Goal: Information Seeking & Learning: Compare options

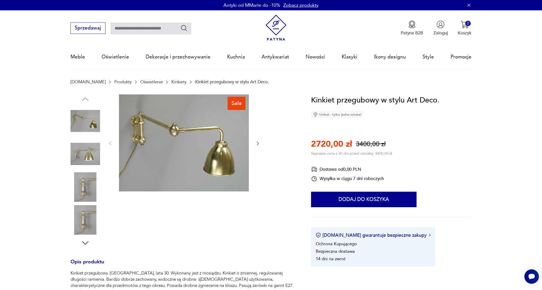
click at [89, 154] on img at bounding box center [85, 154] width 30 height 30
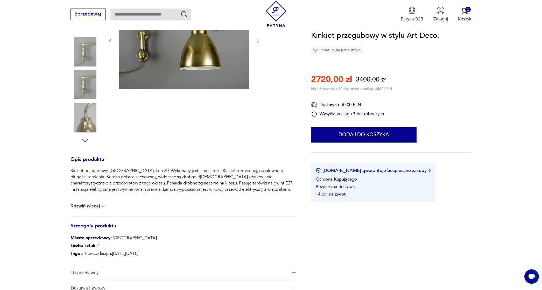
scroll to position [103, 0]
click at [87, 207] on button "Rozwiń więcej" at bounding box center [87, 205] width 35 height 5
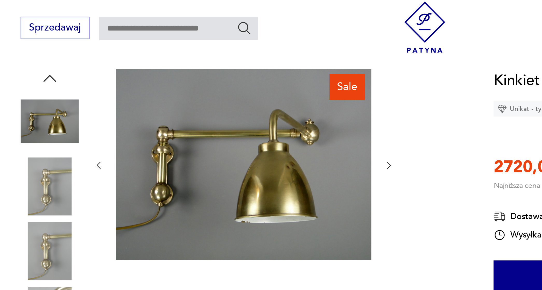
scroll to position [0, 0]
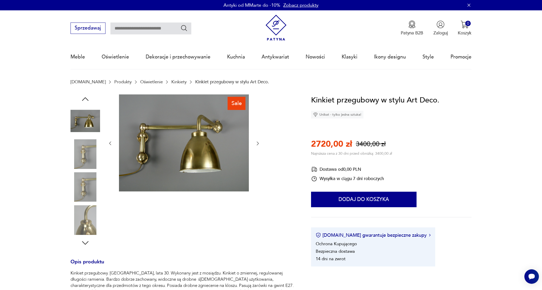
click at [87, 158] on img at bounding box center [85, 154] width 30 height 30
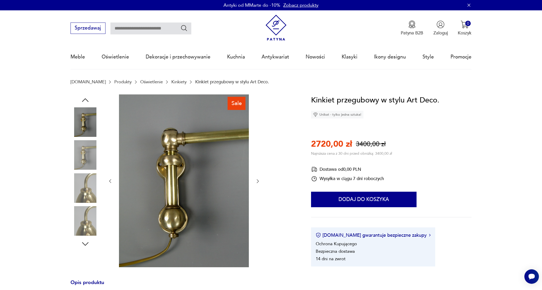
click at [85, 123] on img at bounding box center [85, 123] width 30 height 30
click at [86, 158] on img at bounding box center [85, 155] width 30 height 30
click at [85, 191] on img at bounding box center [85, 189] width 30 height 30
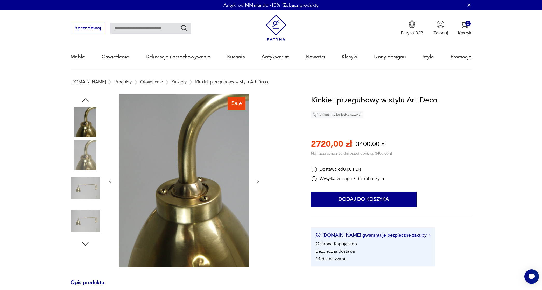
click at [88, 196] on img at bounding box center [85, 189] width 30 height 30
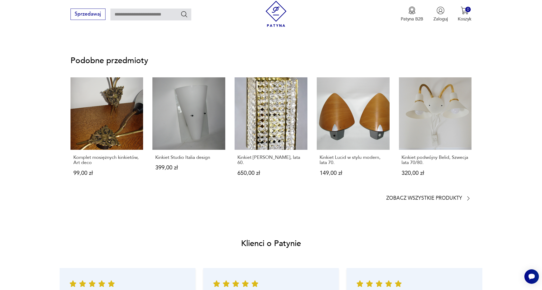
scroll to position [371, 0]
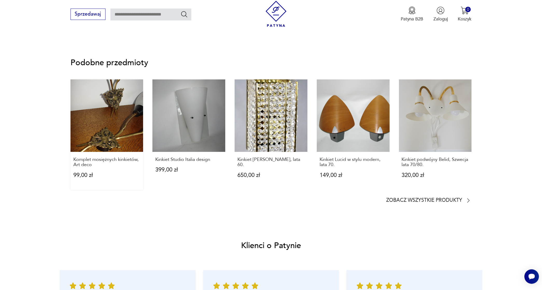
click at [95, 119] on link "Komplet mosiężnych kinkietów, Art deco 99,00 zł" at bounding box center [106, 135] width 73 height 111
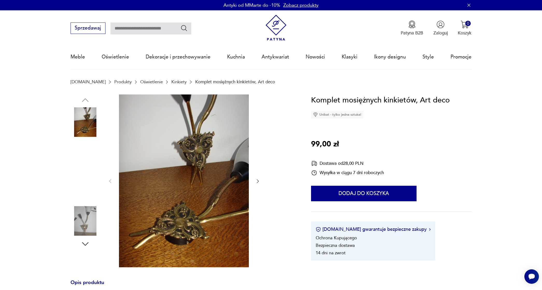
click at [90, 191] on img at bounding box center [85, 189] width 30 height 30
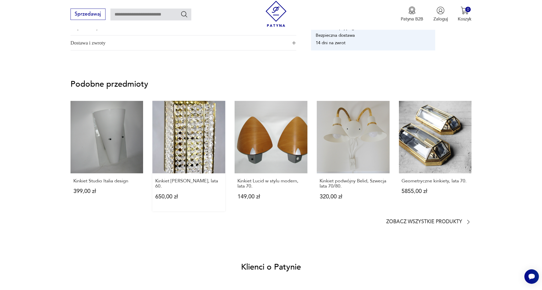
click at [186, 142] on link "Kinkiet Hillebrand, lata 60. 650,00 zł" at bounding box center [188, 156] width 73 height 111
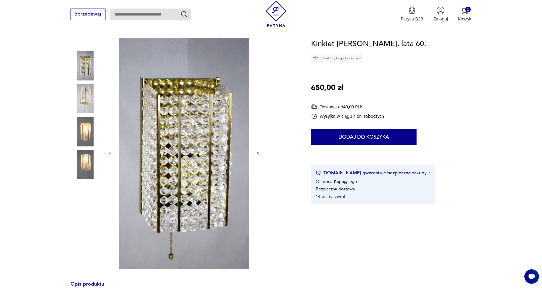
scroll to position [79, 0]
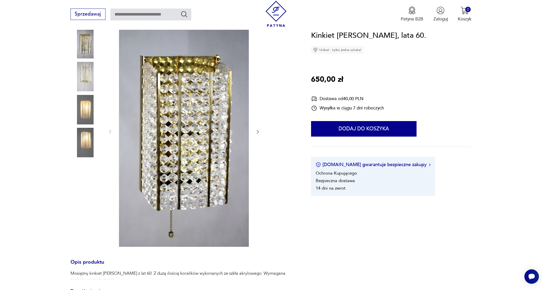
click at [86, 79] on img at bounding box center [85, 77] width 30 height 30
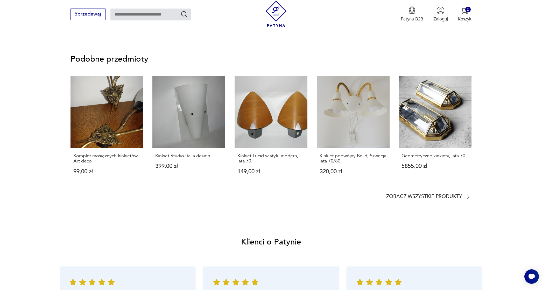
scroll to position [441, 0]
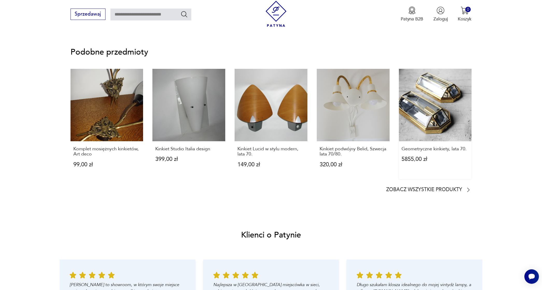
click at [434, 114] on link "Geometryczne kinkiety, lata 70. 5855,00 zł" at bounding box center [435, 124] width 73 height 111
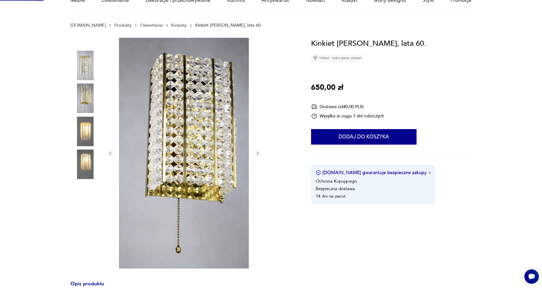
scroll to position [0, 0]
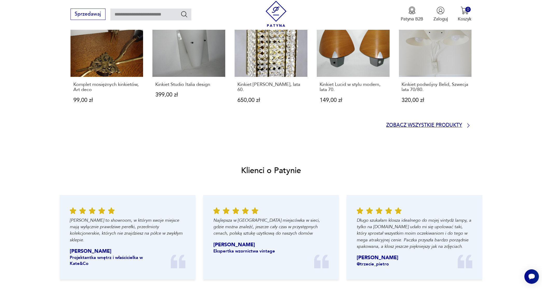
click at [433, 124] on p "Zobacz wszystkie produkty" at bounding box center [424, 126] width 76 height 4
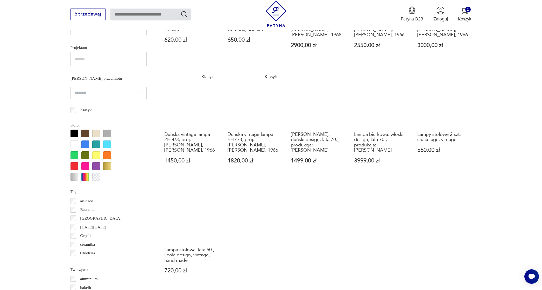
scroll to position [412, 0]
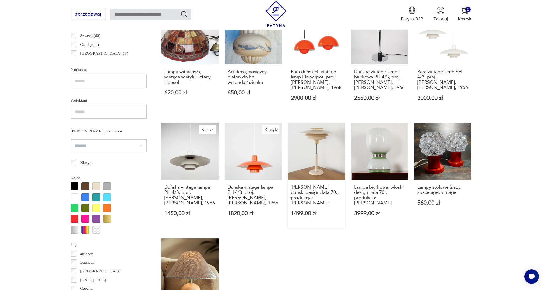
click at [306, 151] on link "Lampa biurkowa, duński design, lata 70., produkcja: Dania 1499,00 zł" at bounding box center [316, 176] width 57 height 106
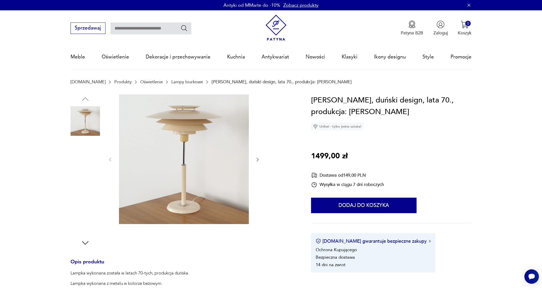
click at [87, 181] on img at bounding box center [85, 188] width 30 height 30
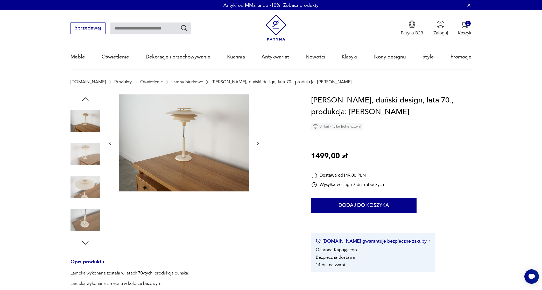
click at [85, 190] on img at bounding box center [85, 188] width 30 height 30
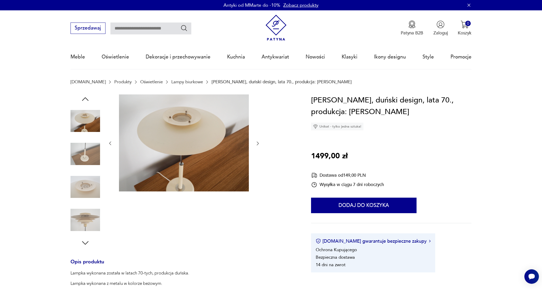
click at [84, 202] on div at bounding box center [85, 188] width 30 height 30
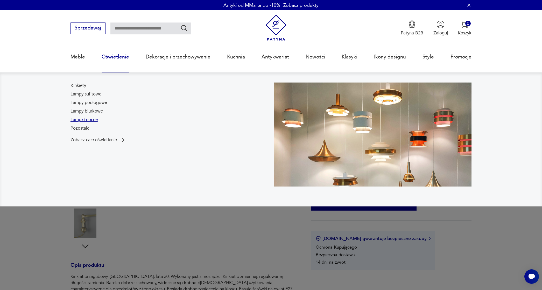
click at [92, 120] on link "Lampki nocne" at bounding box center [83, 120] width 27 height 6
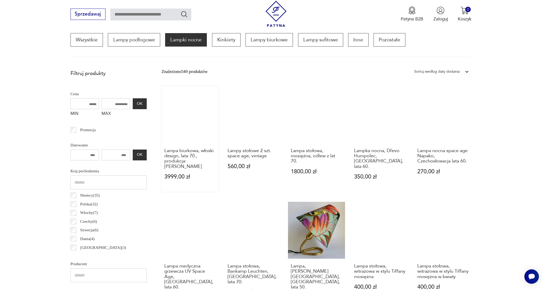
scroll to position [187, 0]
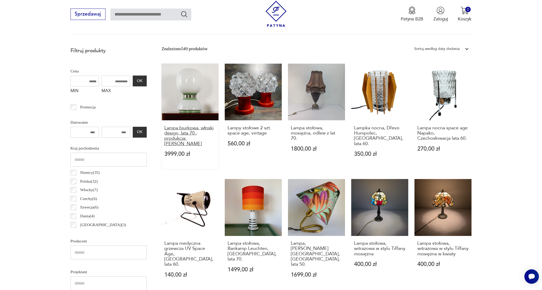
click at [164, 135] on h3 "Lampa biurkowa, włoski design, lata 70., produkcja: Włochy" at bounding box center [189, 136] width 51 height 21
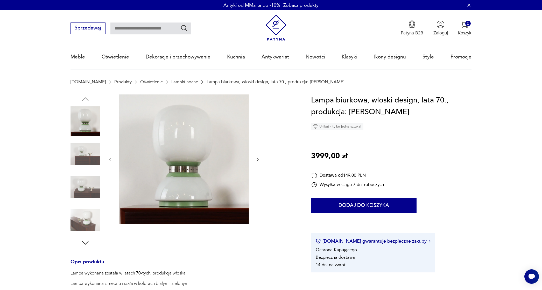
click at [88, 187] on img at bounding box center [85, 188] width 30 height 30
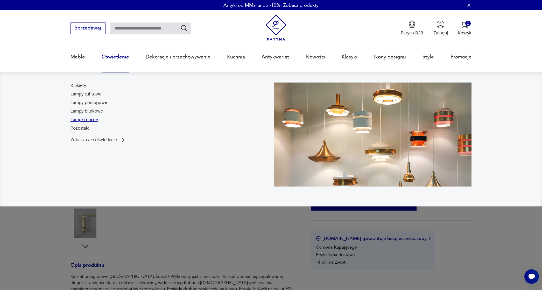
click at [90, 119] on link "Lampki nocne" at bounding box center [83, 120] width 27 height 6
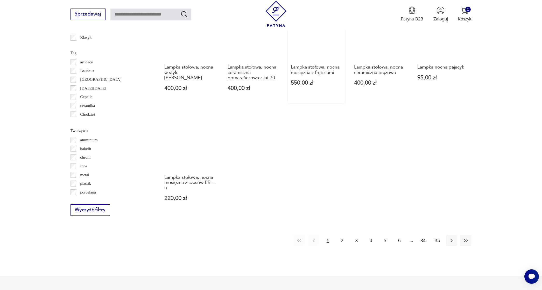
scroll to position [488, 0]
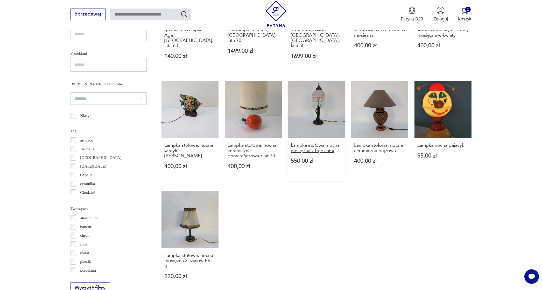
click at [307, 143] on h3 "Lampka stołowa, nocna mosiężna z frędzlami" at bounding box center [316, 148] width 51 height 11
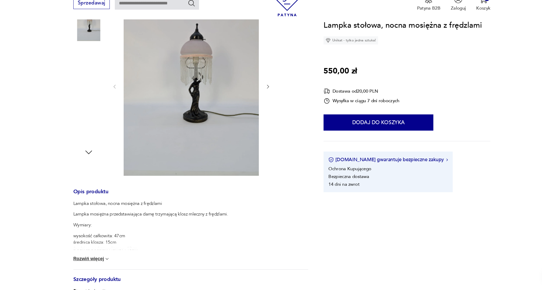
scroll to position [145, 0]
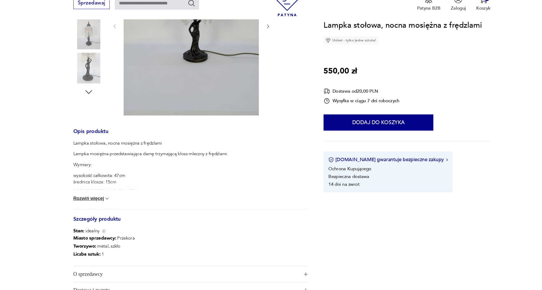
click at [83, 200] on button "Rozwiń więcej" at bounding box center [87, 202] width 35 height 5
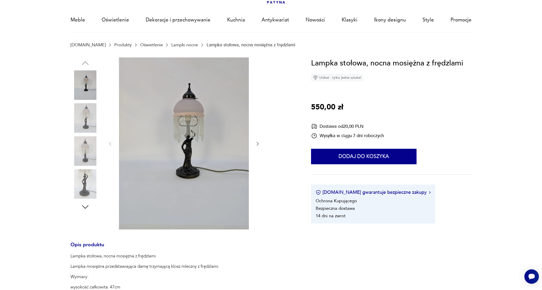
scroll to position [37, 0]
click at [257, 144] on icon "button" at bounding box center [257, 143] width 5 height 5
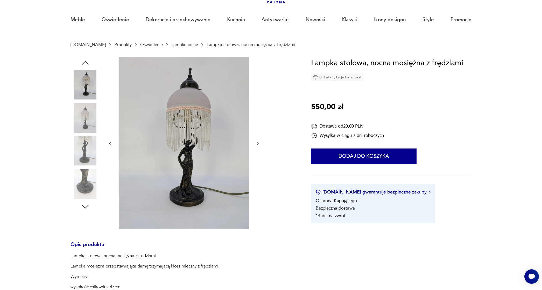
click at [257, 144] on icon "button" at bounding box center [257, 143] width 5 height 5
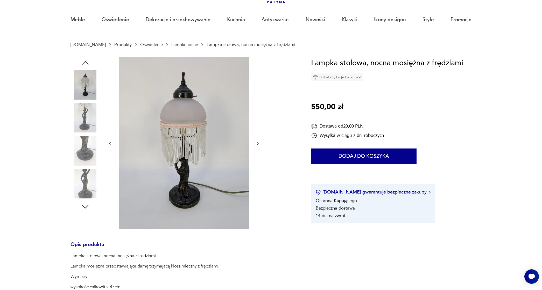
click at [257, 144] on icon "button" at bounding box center [257, 143] width 5 height 5
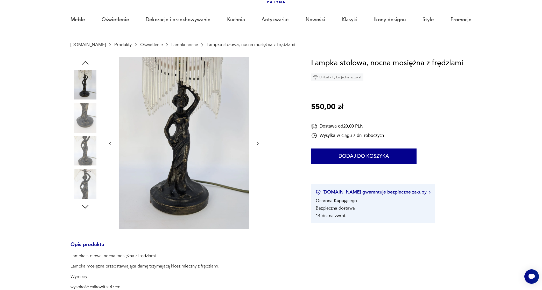
click at [257, 144] on icon "button" at bounding box center [257, 143] width 5 height 5
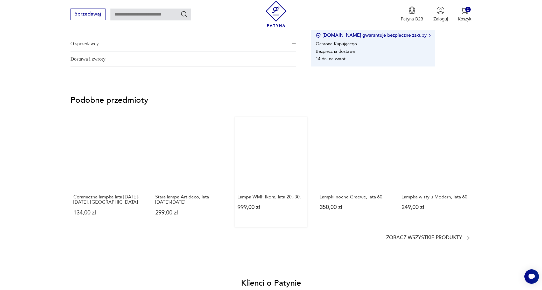
scroll to position [430, 0]
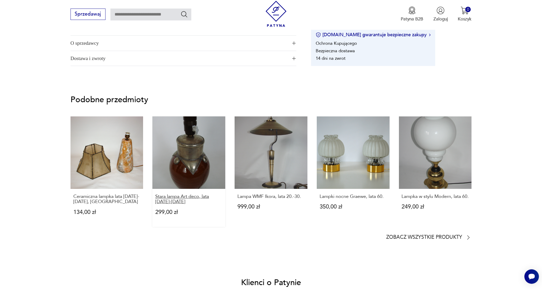
click at [182, 196] on p "Stara lampa Art deco, lata 1910-1930" at bounding box center [188, 199] width 67 height 11
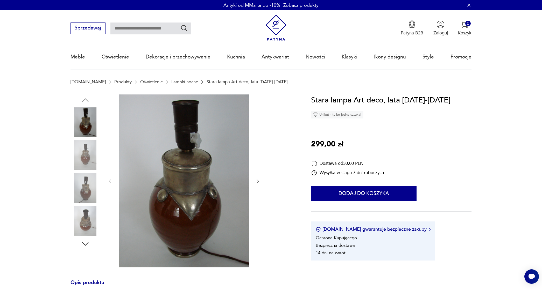
click at [84, 196] on img at bounding box center [85, 189] width 30 height 30
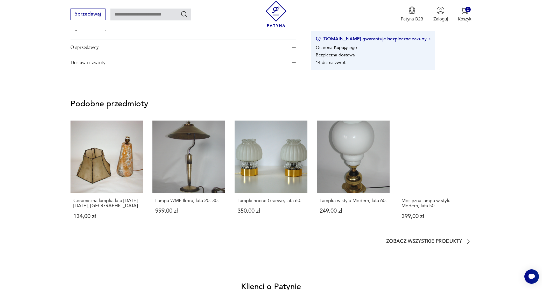
scroll to position [344, 0]
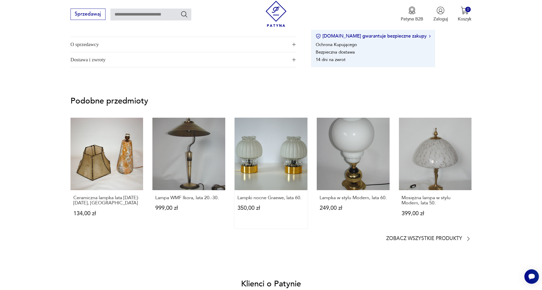
click at [276, 169] on link "Lampki nocne Graewe, lata 60. 350,00 zł" at bounding box center [270, 173] width 73 height 111
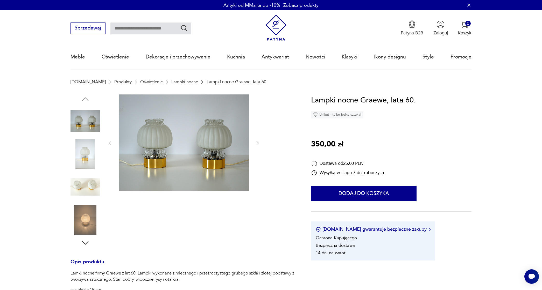
click at [159, 28] on input "text" at bounding box center [150, 29] width 81 height 12
type input "******"
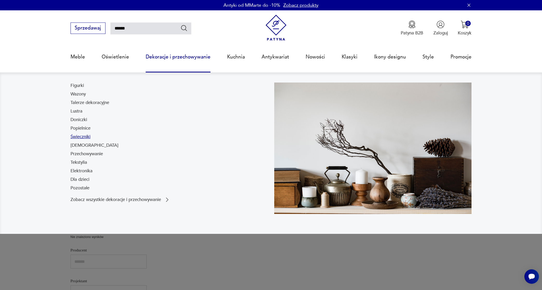
click at [82, 136] on link "Świeczniki" at bounding box center [80, 137] width 20 height 6
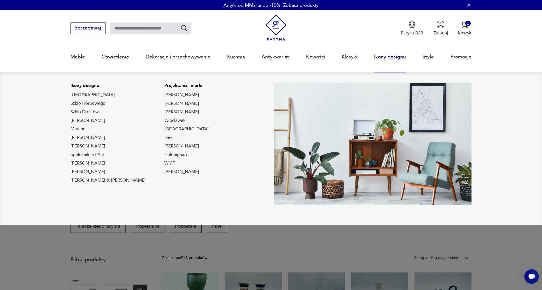
click at [391, 56] on link "Ikony designu" at bounding box center [390, 57] width 32 height 24
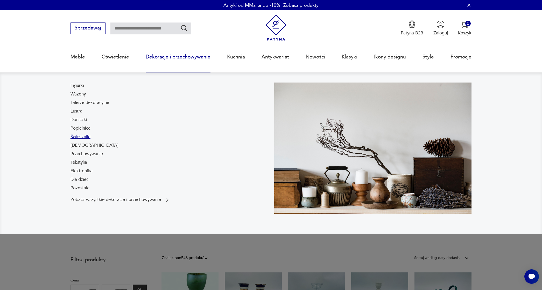
click at [81, 137] on link "Świeczniki" at bounding box center [80, 137] width 20 height 6
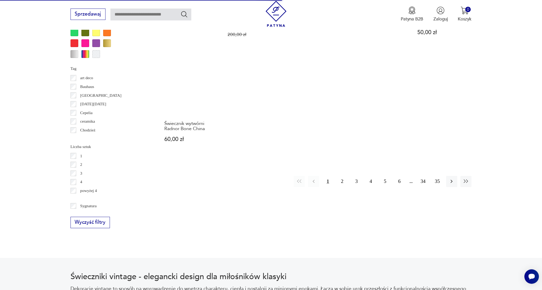
scroll to position [555, 0]
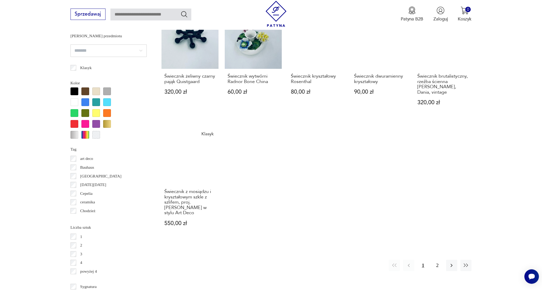
scroll to position [482, 0]
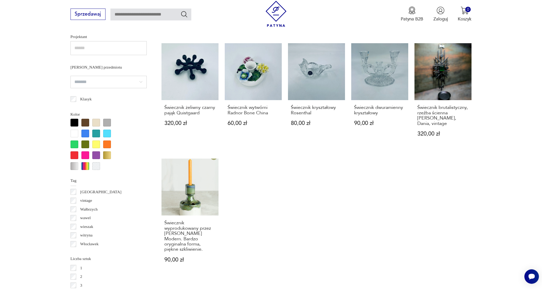
scroll to position [504, 0]
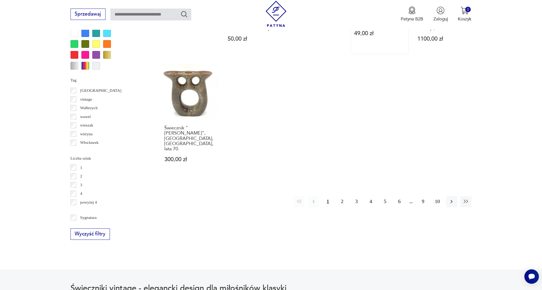
scroll to position [546, 0]
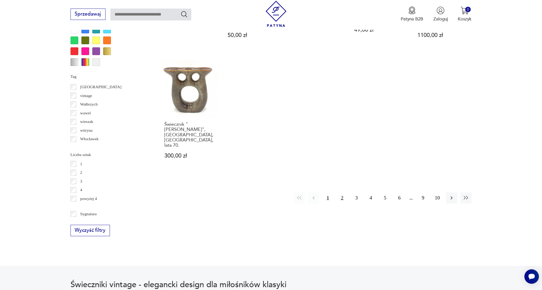
click at [341, 194] on button "2" at bounding box center [341, 198] width 11 height 11
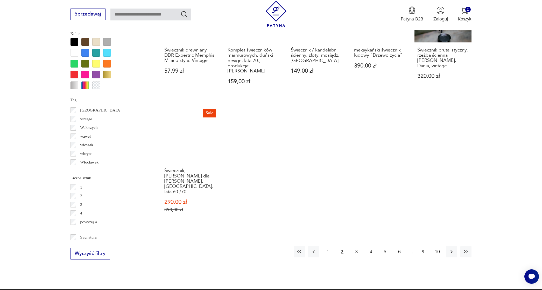
scroll to position [523, 0]
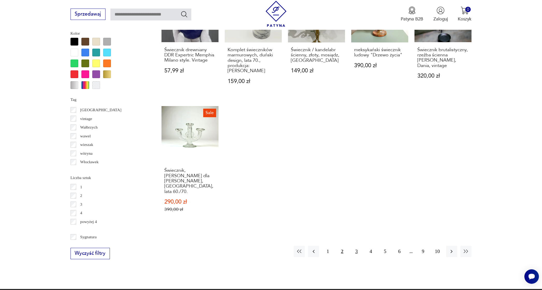
click at [355, 246] on button "3" at bounding box center [356, 251] width 11 height 11
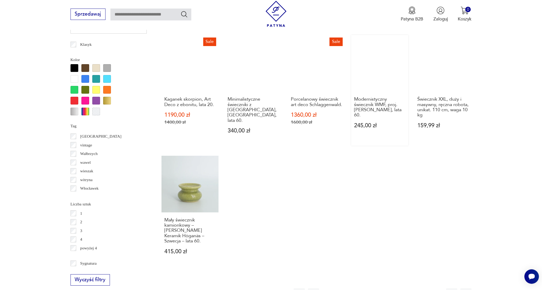
scroll to position [498, 0]
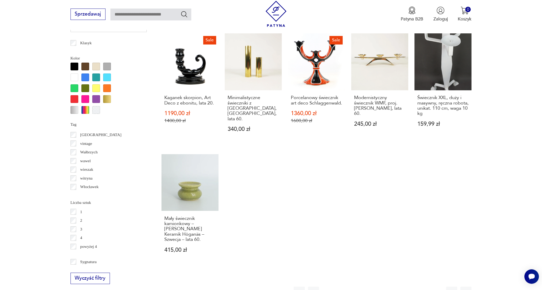
click at [371, 287] on button "4" at bounding box center [370, 292] width 11 height 11
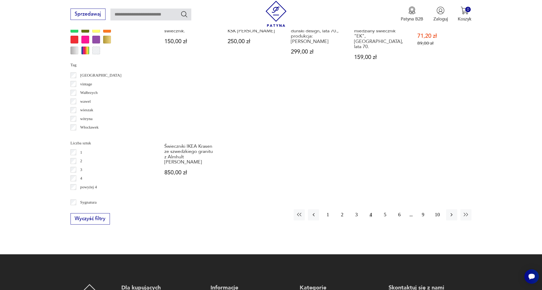
scroll to position [561, 0]
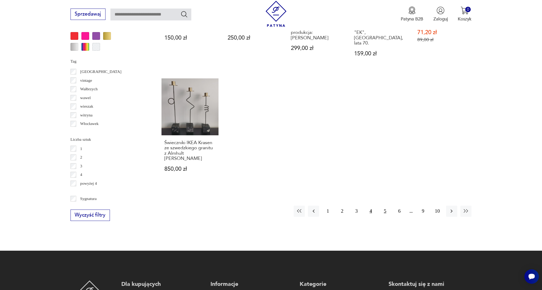
click at [387, 206] on button "5" at bounding box center [384, 211] width 11 height 11
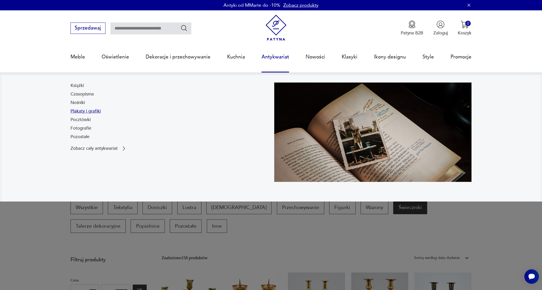
click at [89, 113] on link "Plakaty i grafiki" at bounding box center [85, 111] width 30 height 6
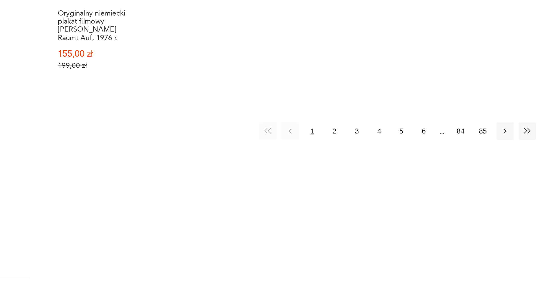
scroll to position [570, 0]
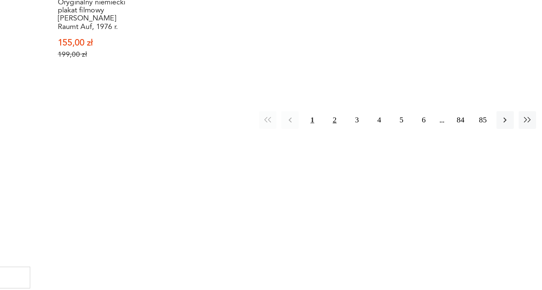
click at [336, 175] on button "2" at bounding box center [341, 180] width 11 height 11
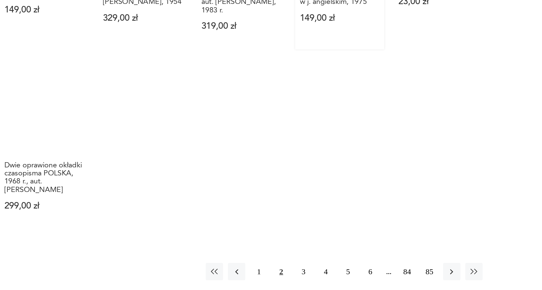
scroll to position [489, 0]
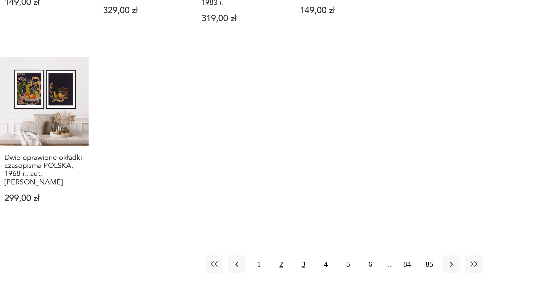
click at [351, 268] on button "3" at bounding box center [356, 273] width 11 height 11
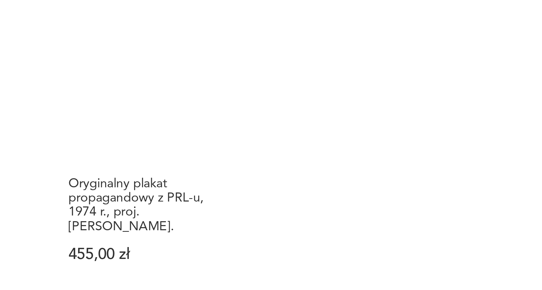
scroll to position [541, 0]
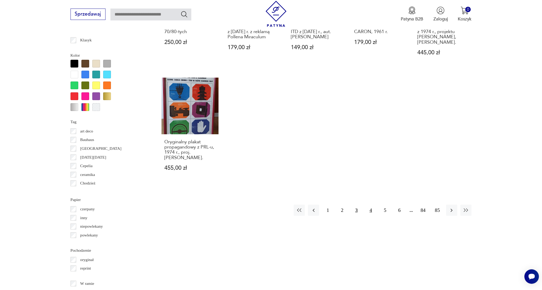
click at [370, 209] on button "4" at bounding box center [370, 210] width 11 height 11
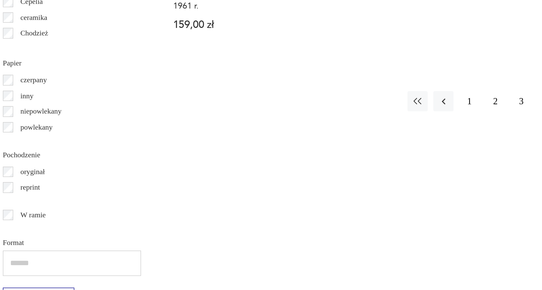
scroll to position [614, 0]
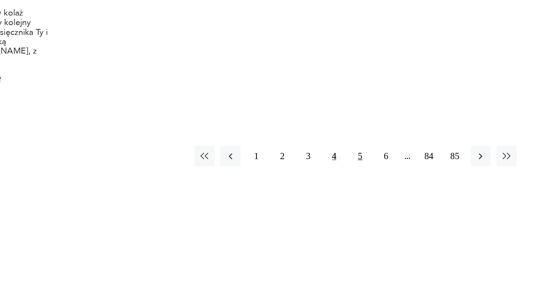
click at [379, 143] on button "5" at bounding box center [384, 148] width 11 height 11
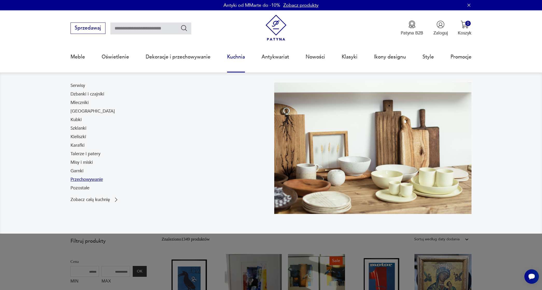
click at [84, 179] on link "Przechowywanie" at bounding box center [86, 180] width 32 height 6
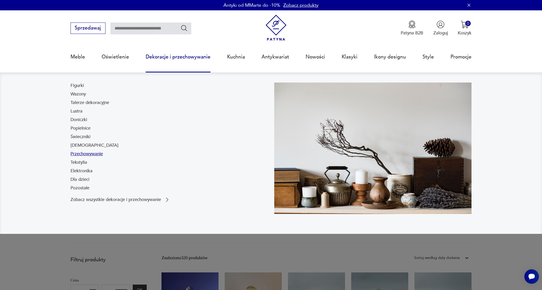
click at [84, 152] on link "Przechowywanie" at bounding box center [86, 154] width 32 height 6
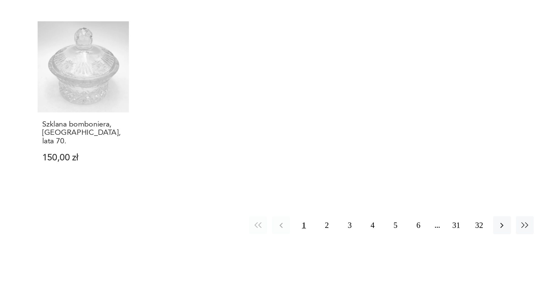
scroll to position [523, 0]
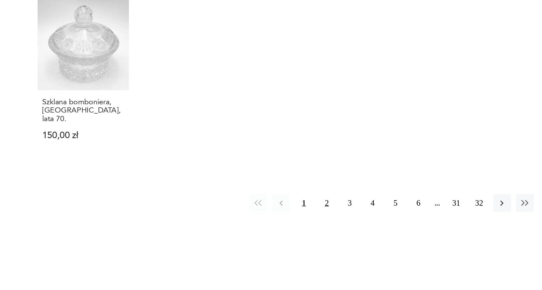
click at [336, 230] on button "2" at bounding box center [341, 235] width 11 height 11
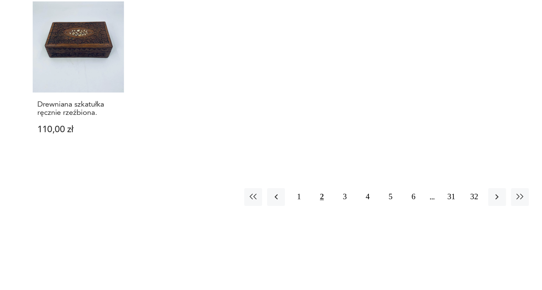
scroll to position [516, 0]
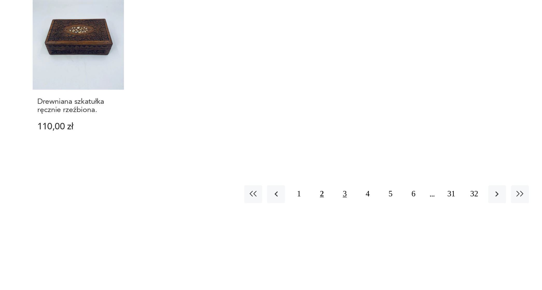
click at [351, 225] on button "3" at bounding box center [356, 230] width 11 height 11
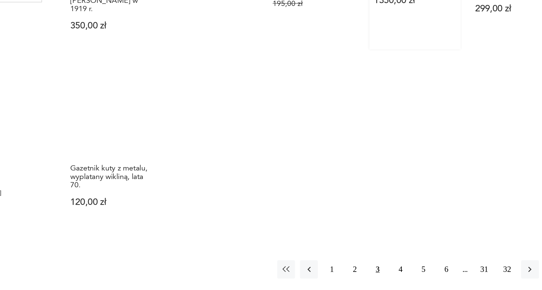
scroll to position [493, 0]
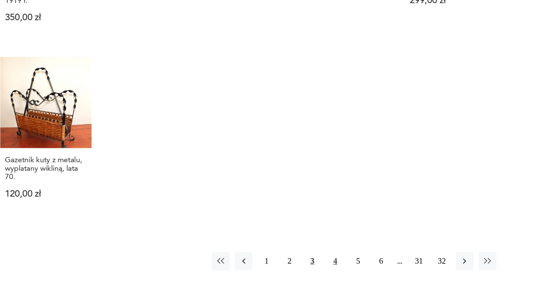
click at [365, 267] on button "4" at bounding box center [370, 272] width 11 height 11
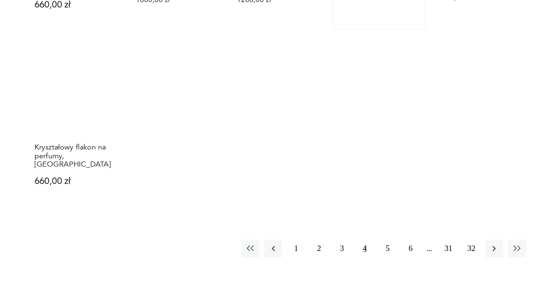
scroll to position [492, 0]
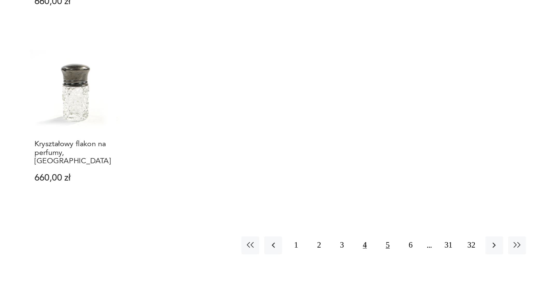
click at [379, 257] on button "5" at bounding box center [384, 262] width 11 height 11
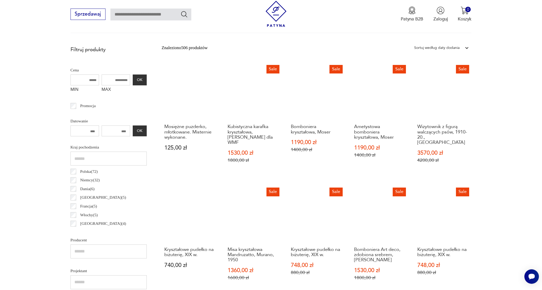
scroll to position [198, 0]
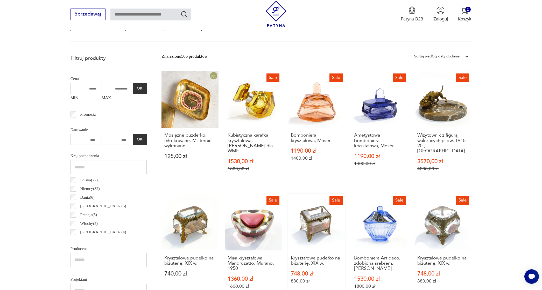
click at [299, 261] on h3 "Kryształowe pudełko na biżuterię, XIX w." at bounding box center [316, 261] width 51 height 11
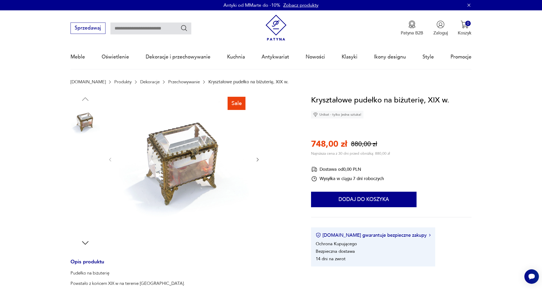
click at [86, 187] on img at bounding box center [85, 188] width 30 height 30
click at [86, 157] on img at bounding box center [85, 154] width 30 height 30
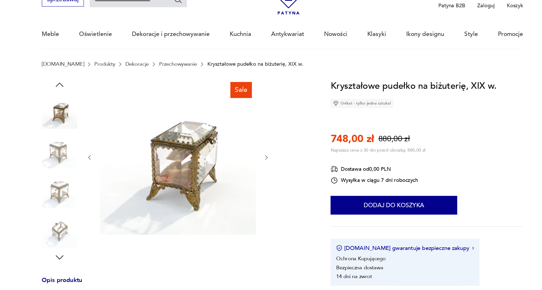
click at [82, 97] on icon "button" at bounding box center [85, 99] width 6 height 4
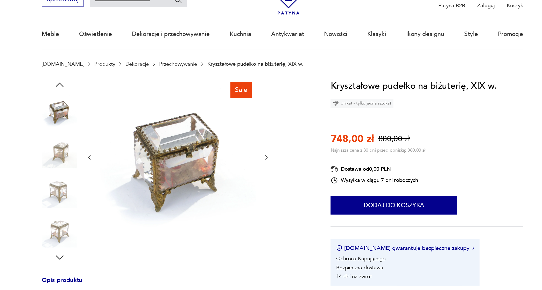
click at [82, 97] on icon "button" at bounding box center [85, 99] width 6 height 4
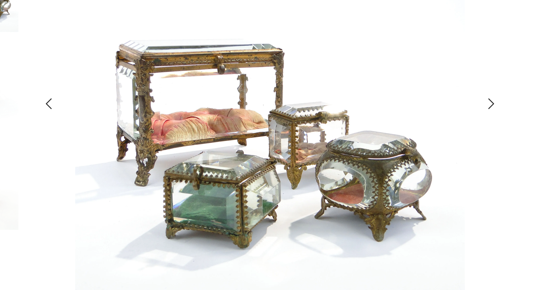
scroll to position [35, 0]
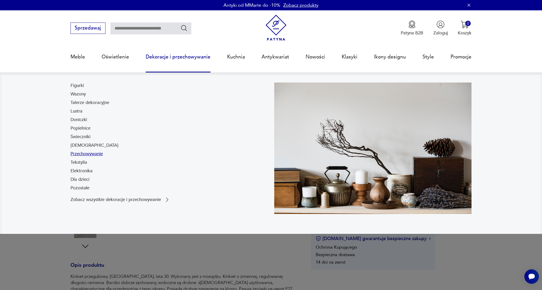
click at [80, 155] on link "Przechowywanie" at bounding box center [86, 154] width 32 height 6
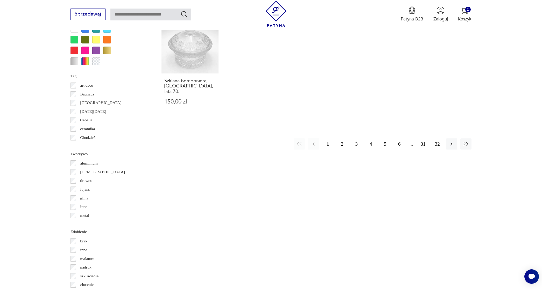
scroll to position [621, 0]
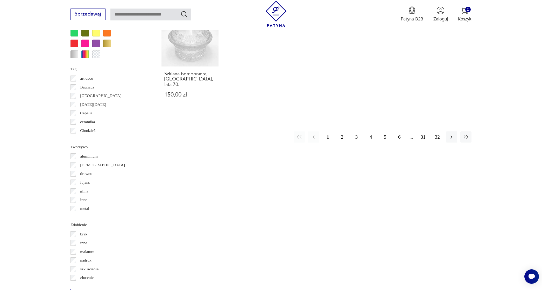
click at [353, 132] on button "3" at bounding box center [356, 137] width 11 height 11
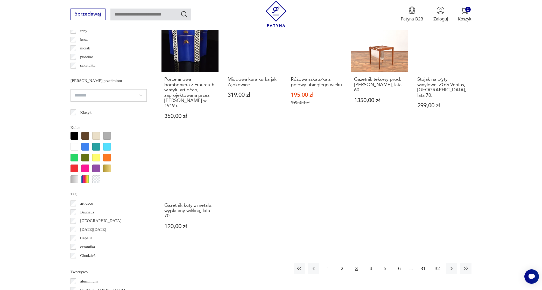
scroll to position [497, 0]
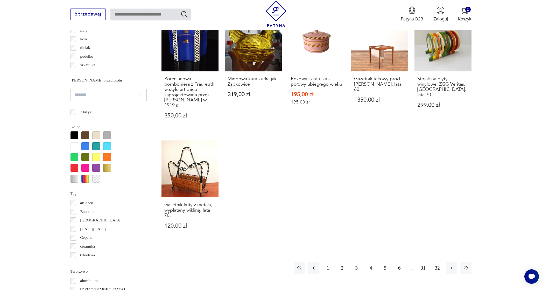
click at [370, 263] on button "4" at bounding box center [370, 268] width 11 height 11
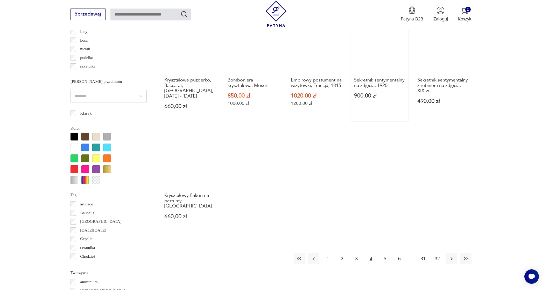
scroll to position [498, 0]
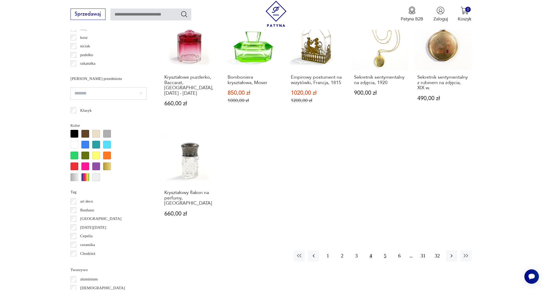
click at [384, 251] on button "5" at bounding box center [384, 256] width 11 height 11
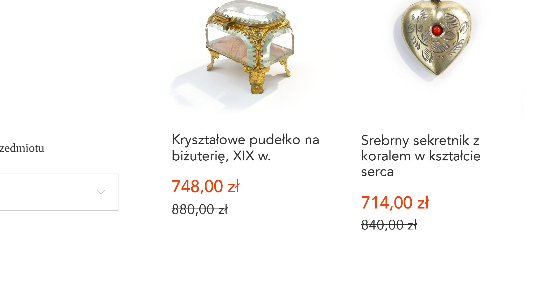
scroll to position [334, 0]
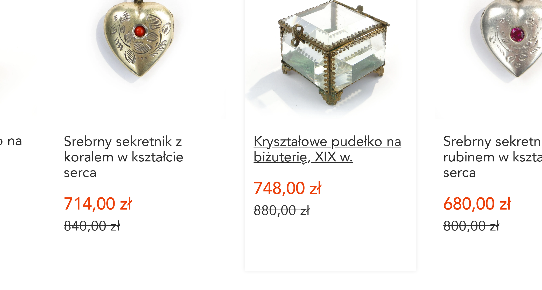
click at [291, 238] on h3 "Kryształowe pudełko na biżuterię, XIX w." at bounding box center [316, 243] width 51 height 11
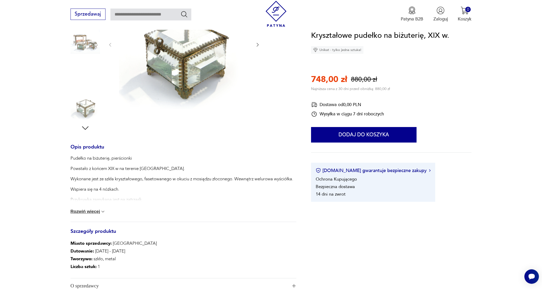
scroll to position [118, 0]
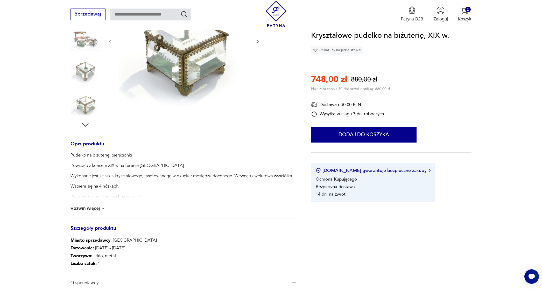
click at [83, 208] on button "Rozwiń więcej" at bounding box center [87, 208] width 35 height 5
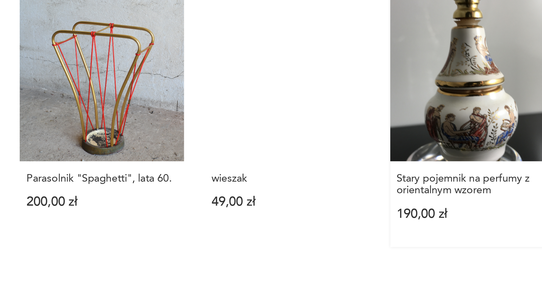
scroll to position [443, 0]
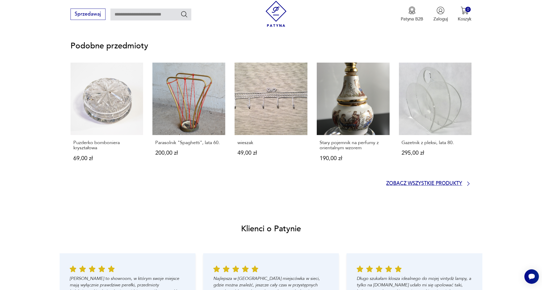
click at [427, 182] on p "Zobacz wszystkie produkty" at bounding box center [424, 184] width 76 height 4
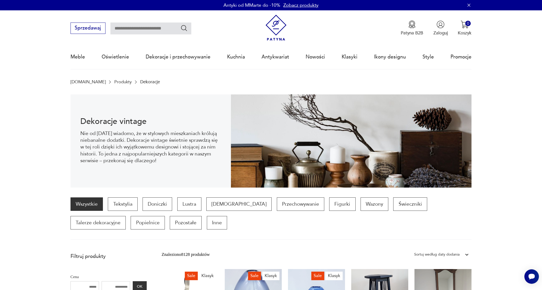
click at [161, 29] on input "text" at bounding box center [150, 29] width 81 height 12
type input "*******"
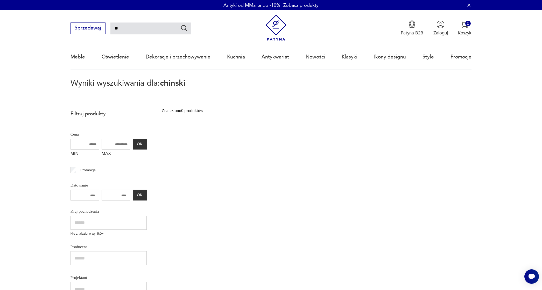
type input "*"
type input "**********"
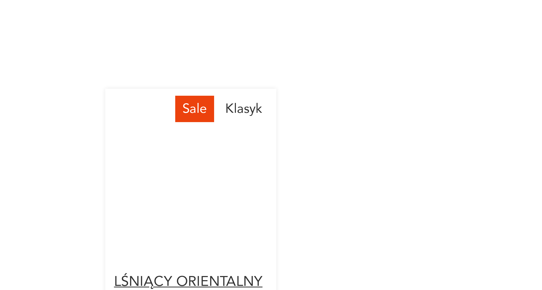
scroll to position [350, 0]
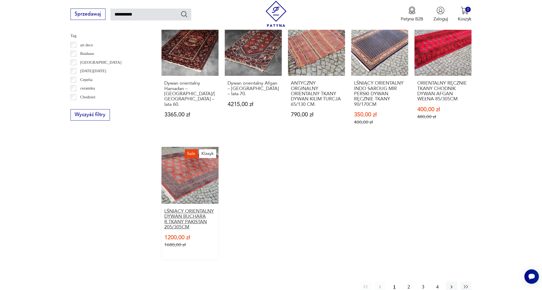
click at [164, 212] on h3 "LŚNIĄCY ORIENTALNY DYWAN BUCHARA R.TKANY PAKISTAN 205/305CM" at bounding box center [189, 219] width 51 height 21
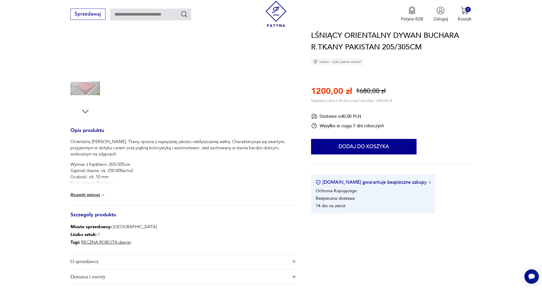
scroll to position [132, 0]
click at [86, 197] on button "Rozwiń więcej" at bounding box center [87, 194] width 35 height 5
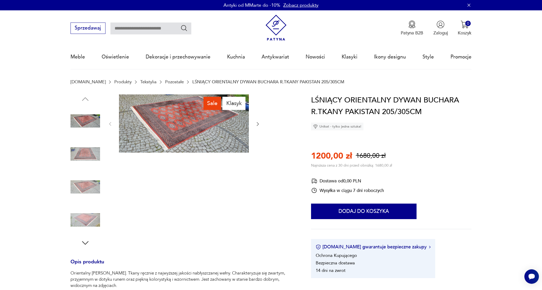
scroll to position [0, 0]
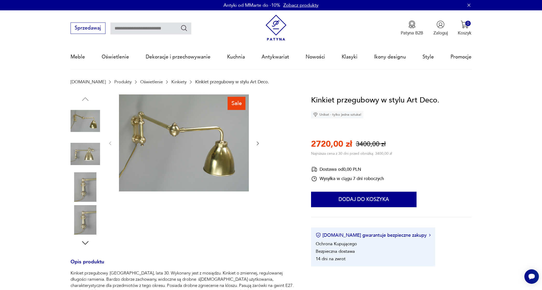
click at [139, 28] on input "text" at bounding box center [150, 29] width 81 height 12
type input "*****"
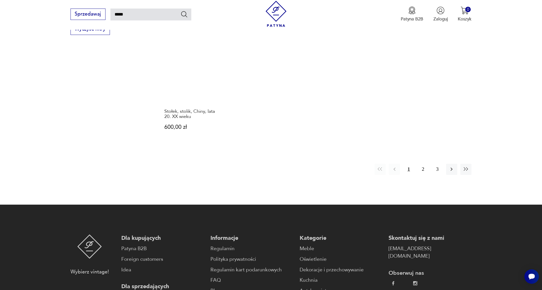
scroll to position [509, 0]
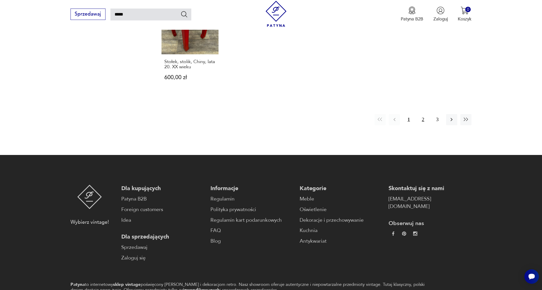
click at [423, 125] on button "2" at bounding box center [422, 119] width 11 height 11
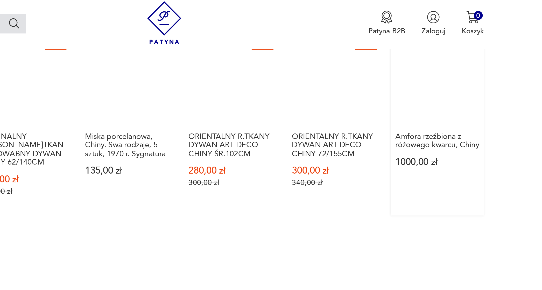
scroll to position [296, 0]
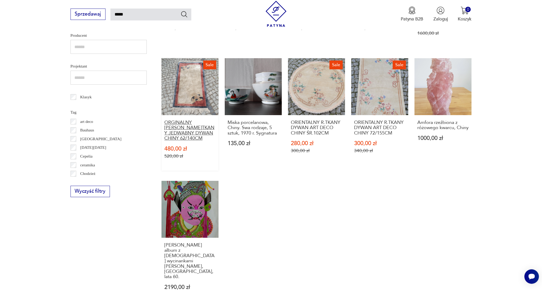
click at [167, 132] on h3 "ORGINALNY [PERSON_NAME]TKANY JEDWABNY DYWAN CHINY 62/140CM" at bounding box center [189, 130] width 51 height 21
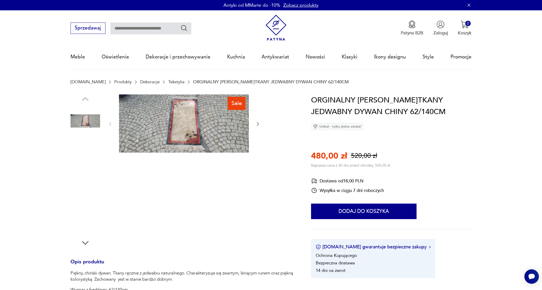
click at [83, 155] on img at bounding box center [85, 154] width 30 height 30
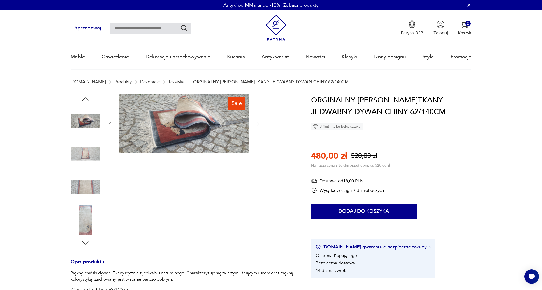
click at [82, 160] on img at bounding box center [85, 154] width 30 height 30
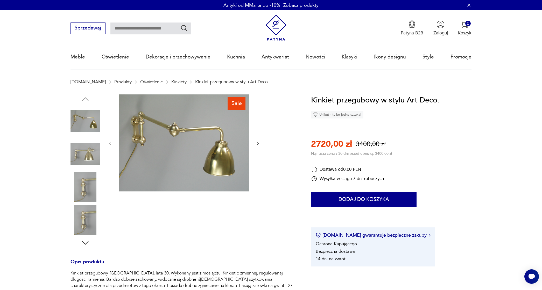
click at [158, 31] on input "text" at bounding box center [150, 29] width 81 height 12
type input "*****"
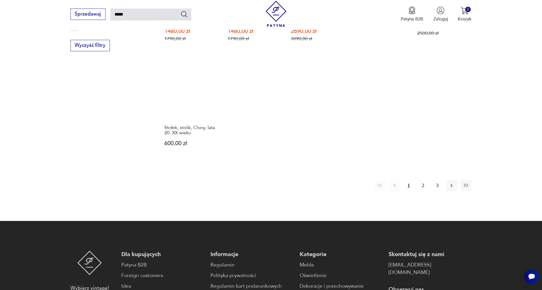
scroll to position [446, 0]
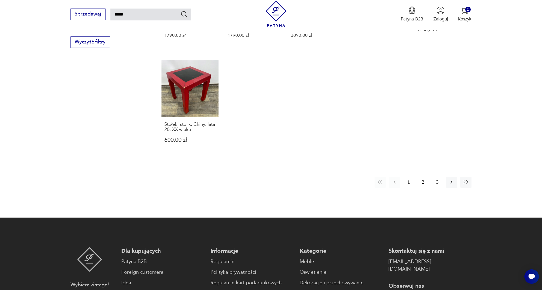
click at [435, 188] on button "3" at bounding box center [437, 182] width 11 height 11
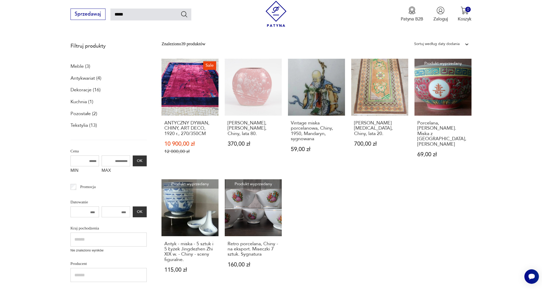
scroll to position [64, 0]
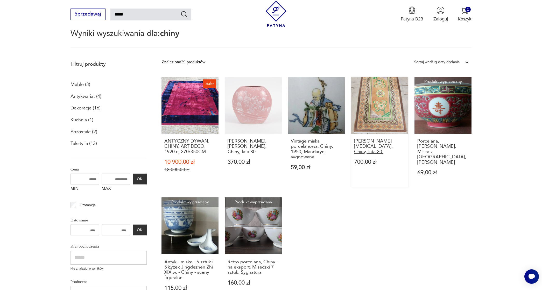
click at [366, 145] on h3 "Dywan Pao Tao, Chiny, lata 20." at bounding box center [379, 147] width 51 height 16
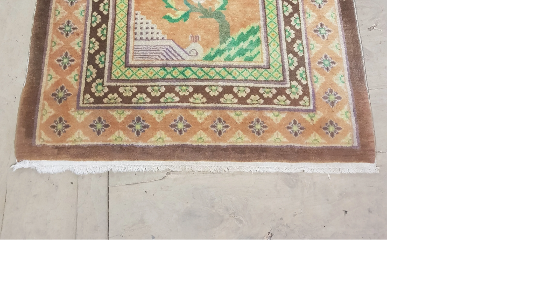
scroll to position [115, 0]
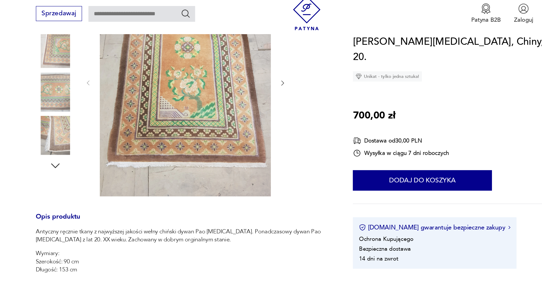
click at [70, 76] on img at bounding box center [85, 74] width 30 height 30
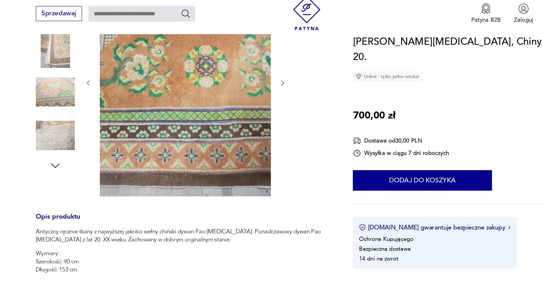
click at [70, 104] on img at bounding box center [85, 107] width 30 height 30
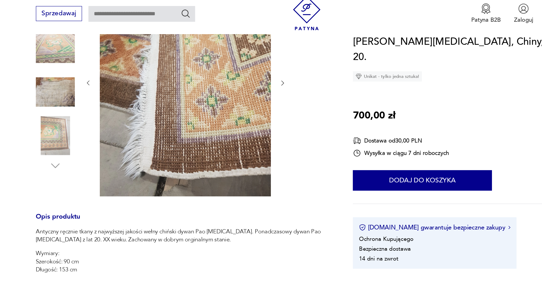
click at [70, 59] on img at bounding box center [85, 74] width 30 height 30
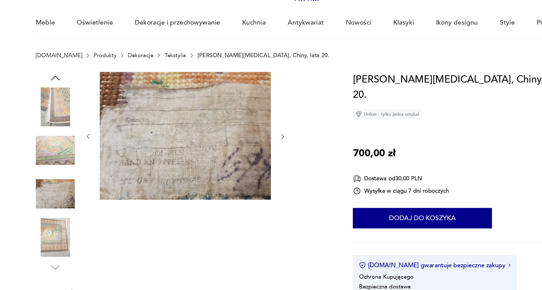
scroll to position [39, 0]
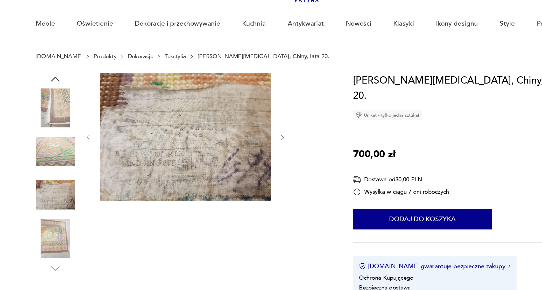
click at [70, 111] on img at bounding box center [85, 115] width 30 height 30
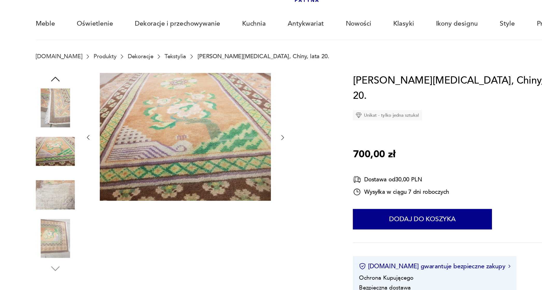
click at [70, 88] on img at bounding box center [85, 82] width 30 height 30
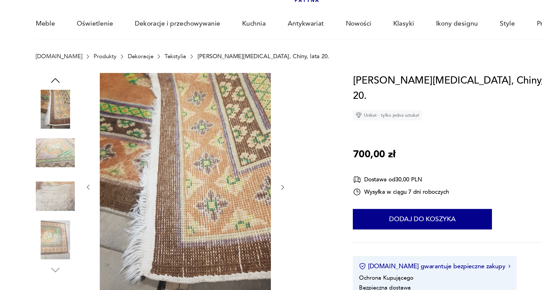
click at [70, 118] on img at bounding box center [85, 116] width 30 height 30
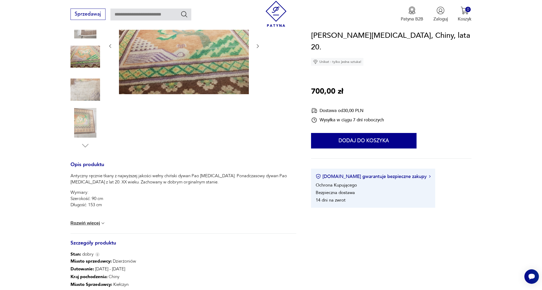
scroll to position [0, 0]
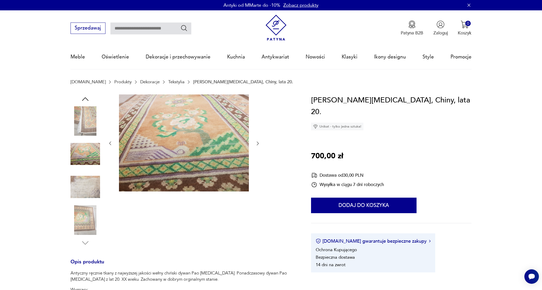
click at [81, 160] on img at bounding box center [85, 154] width 30 height 30
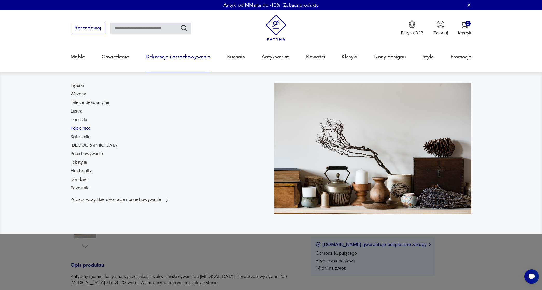
click at [80, 128] on link "Popielnice" at bounding box center [80, 128] width 20 height 6
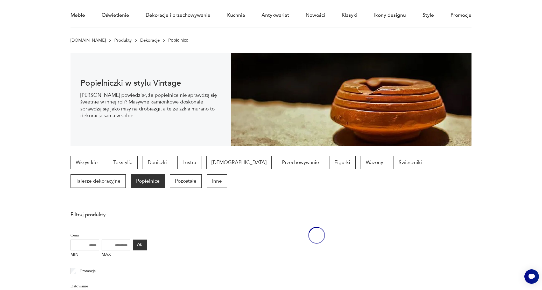
scroll to position [50, 0]
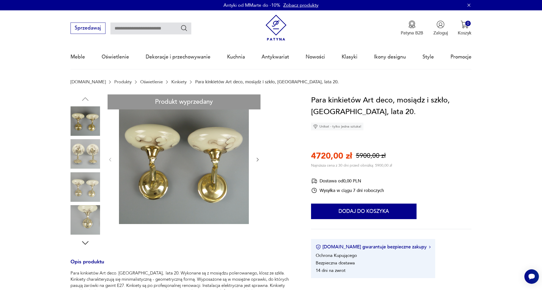
click at [77, 160] on img at bounding box center [85, 154] width 30 height 30
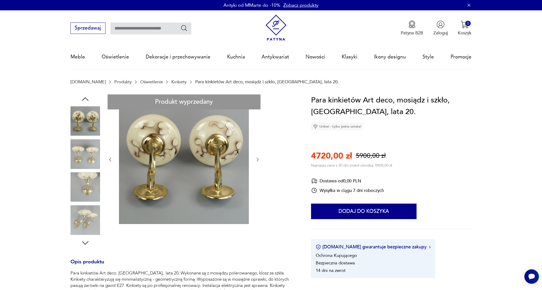
click at [79, 171] on div at bounding box center [85, 138] width 30 height 130
click at [80, 185] on img at bounding box center [85, 188] width 30 height 30
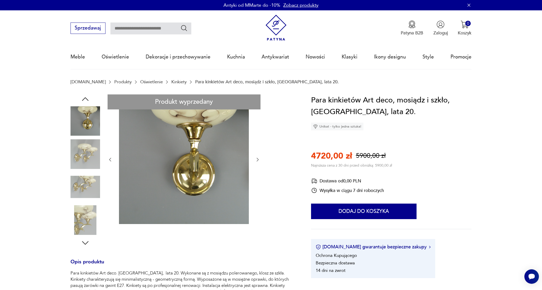
click at [80, 193] on img at bounding box center [85, 188] width 30 height 30
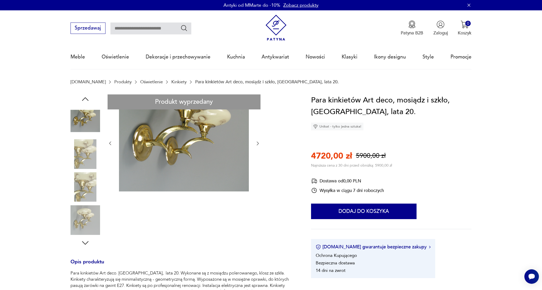
scroll to position [1, 0]
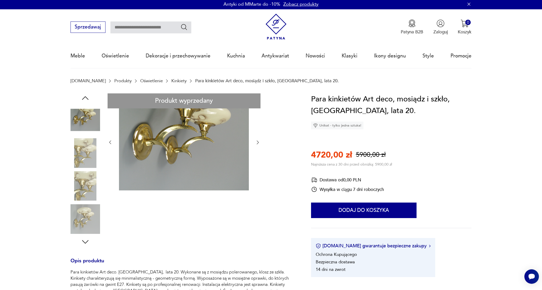
click at [84, 219] on img at bounding box center [85, 219] width 30 height 30
